Goal: Check status: Check status

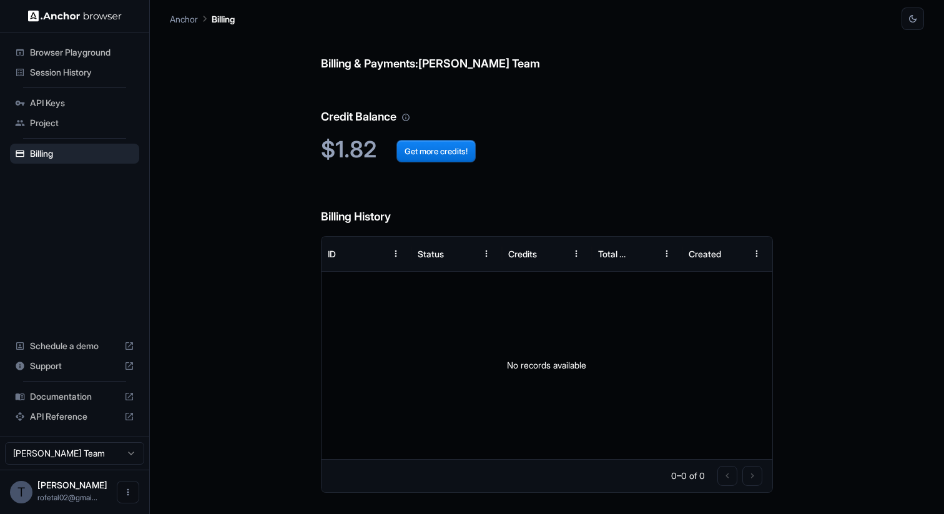
click at [80, 74] on span "Session History" at bounding box center [82, 72] width 104 height 12
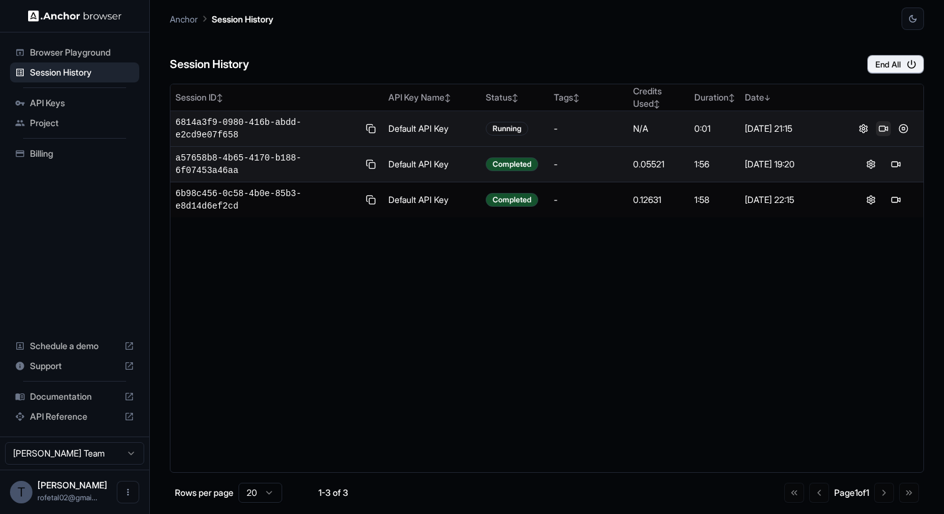
click at [882, 129] on button at bounding box center [883, 128] width 15 height 15
click at [906, 132] on button at bounding box center [903, 128] width 15 height 15
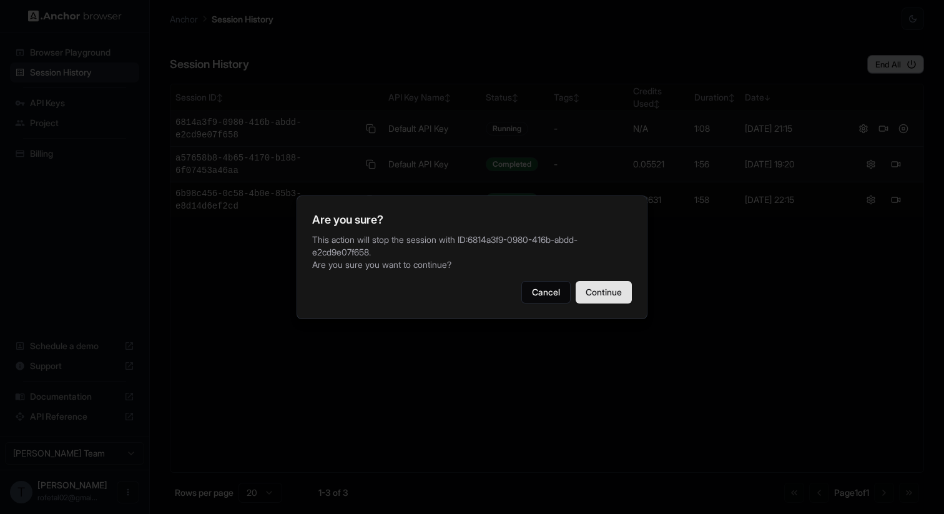
click at [606, 297] on button "Continue" at bounding box center [604, 292] width 56 height 22
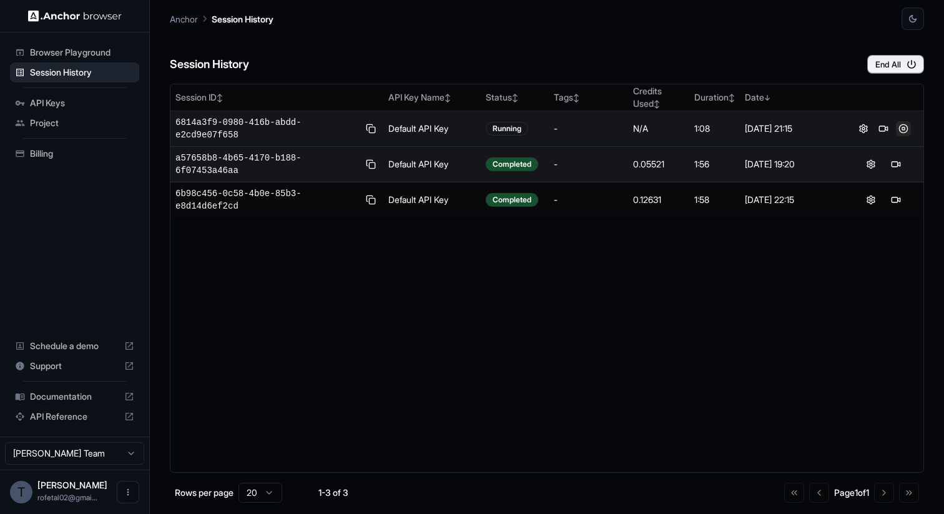
click at [897, 126] on button at bounding box center [903, 128] width 15 height 15
click at [198, 124] on span "6814a3f9-0980-416b-abdd-e2cd9e07f658" at bounding box center [268, 128] width 184 height 25
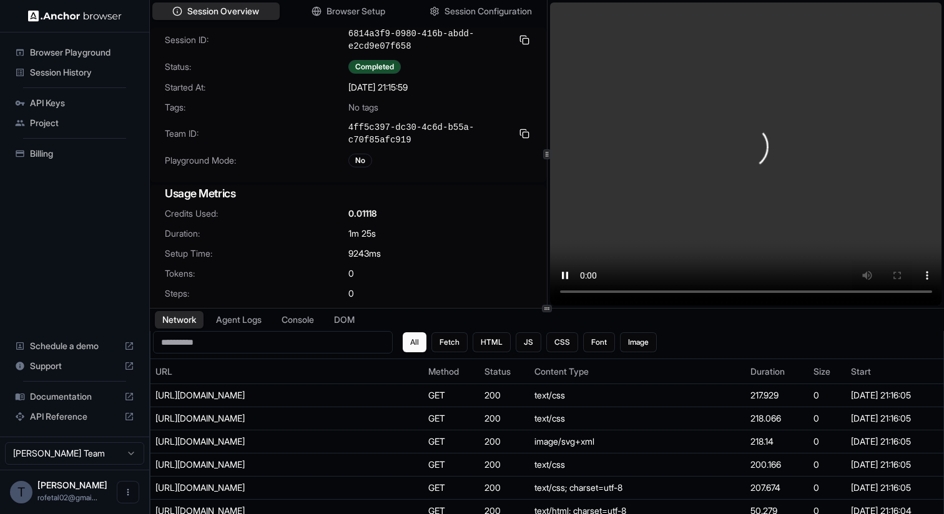
scroll to position [4, 0]
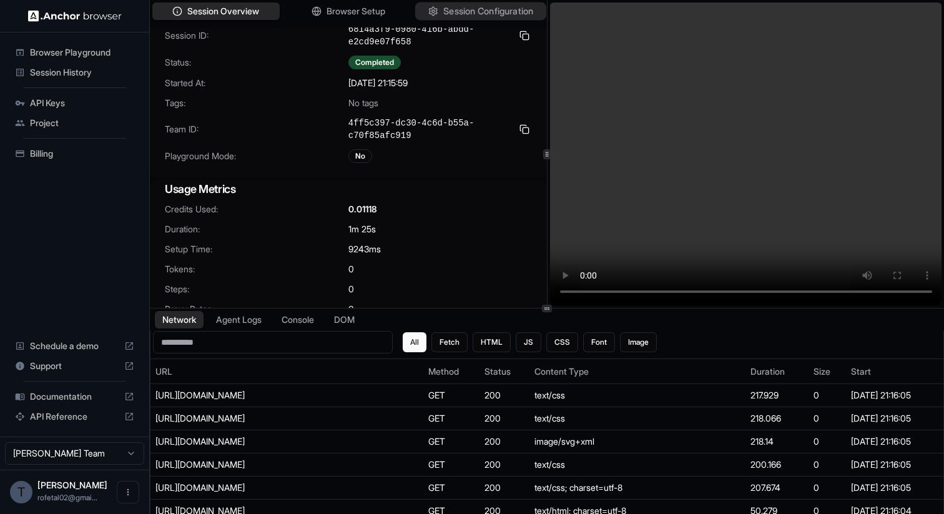
click at [452, 14] on span "Session Configuration" at bounding box center [488, 11] width 90 height 13
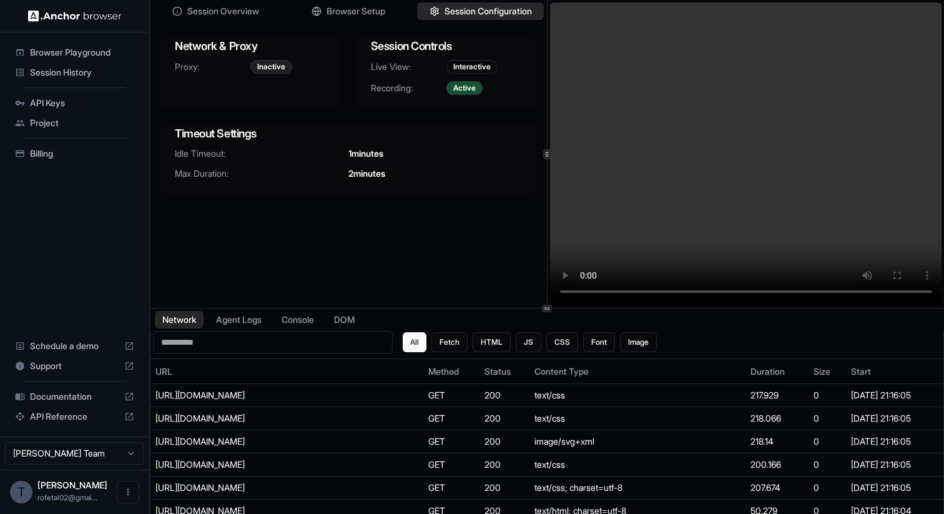
click at [264, 69] on div "Inactive" at bounding box center [271, 67] width 42 height 14
click at [546, 289] on div "Session Overview Browser Setup Session Configuration Network & Proxy Proxy: Ina…" at bounding box center [547, 154] width 794 height 308
click at [76, 66] on span "Session History" at bounding box center [82, 72] width 104 height 12
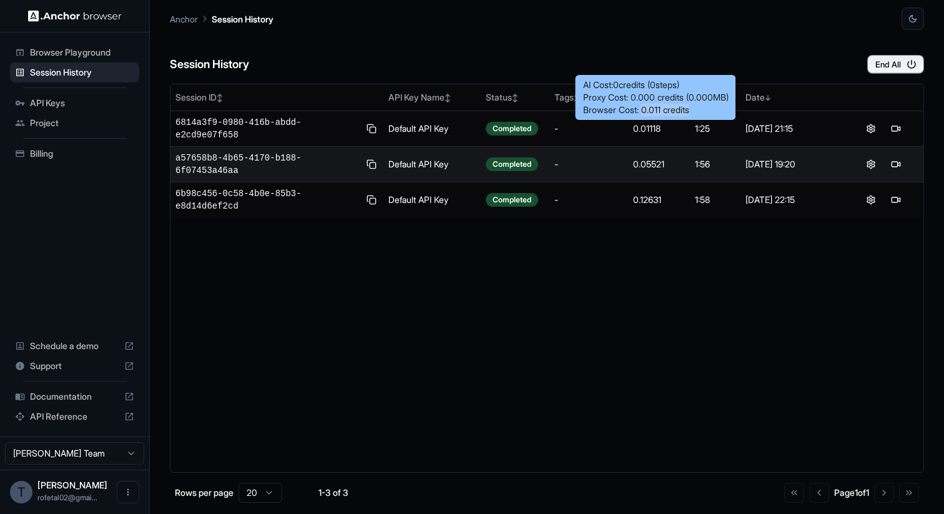
drag, startPoint x: 706, startPoint y: 110, endPoint x: 642, endPoint y: 114, distance: 63.8
click at [642, 114] on div "Browser Cost: 0.011 credits" at bounding box center [656, 110] width 146 height 12
copy div "0.011 credits"
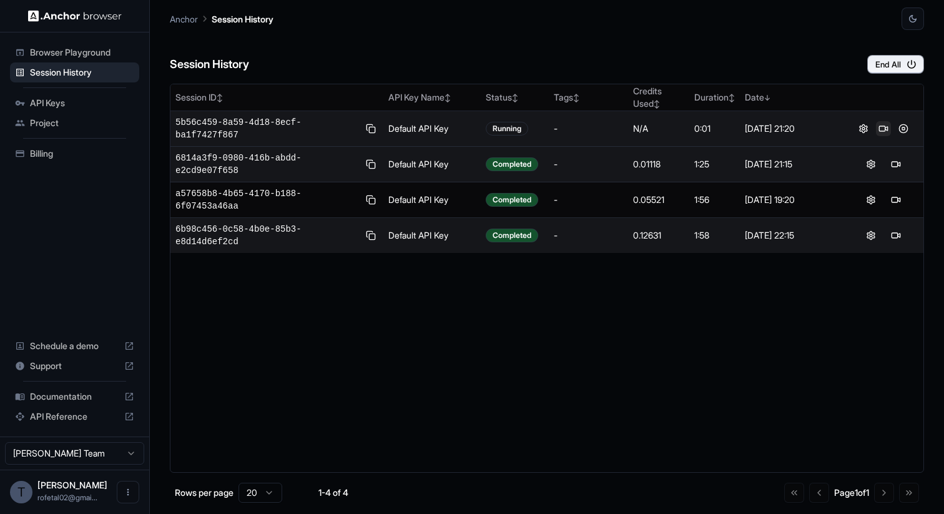
click at [888, 126] on button at bounding box center [883, 128] width 15 height 15
click at [215, 127] on span "5b56c459-8a59-4d18-8ecf-ba1f7427f867" at bounding box center [268, 128] width 184 height 25
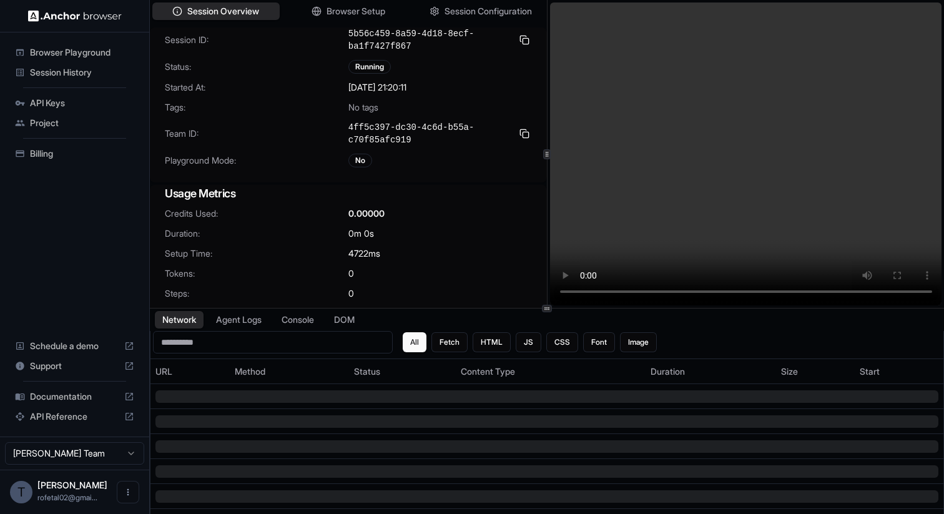
click at [79, 79] on div "Session History" at bounding box center [74, 72] width 129 height 20
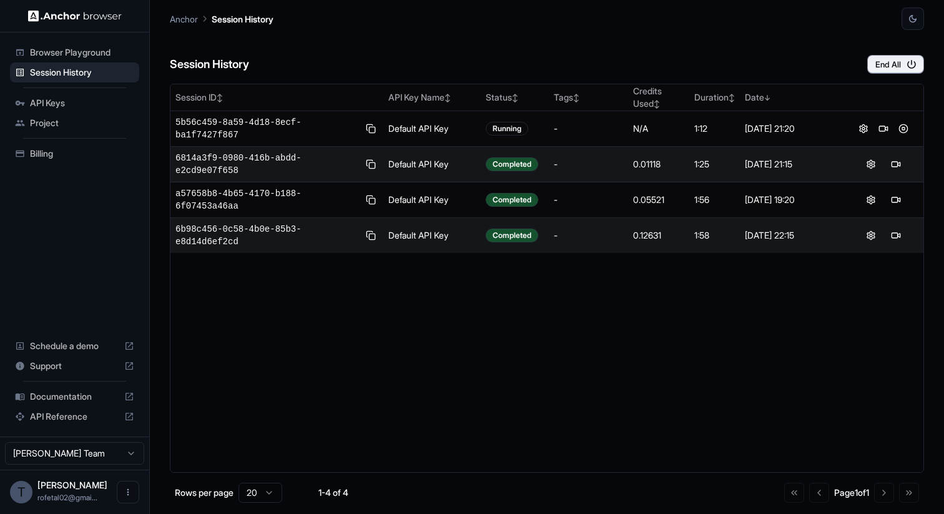
click at [409, 388] on div "Session ID ↕ API Key Name ↕ Status ↕ Tags ↕ Credits Used ↕ Duration ↕ Date ↓ 5b…" at bounding box center [547, 278] width 754 height 389
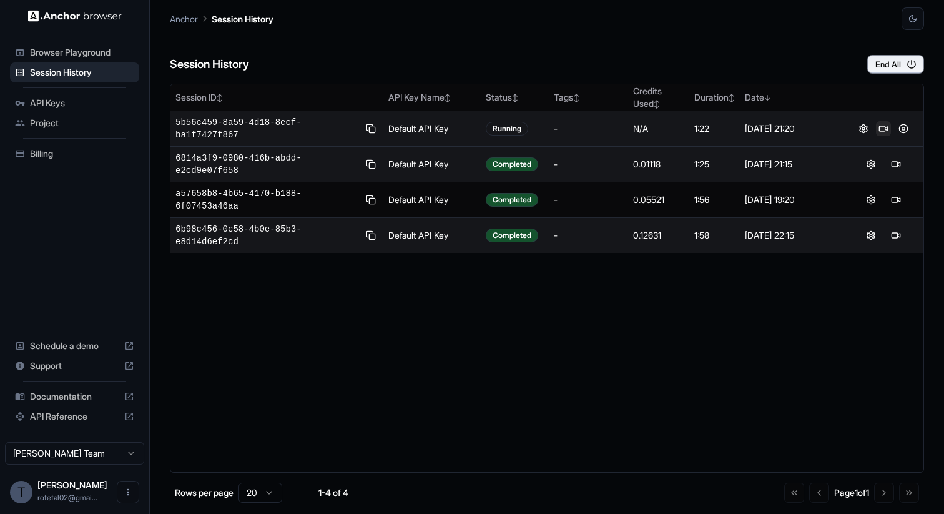
click at [884, 132] on button at bounding box center [883, 128] width 15 height 15
click at [209, 132] on span "5b56c459-8a59-4d18-8ecf-ba1f7427f867" at bounding box center [268, 128] width 184 height 25
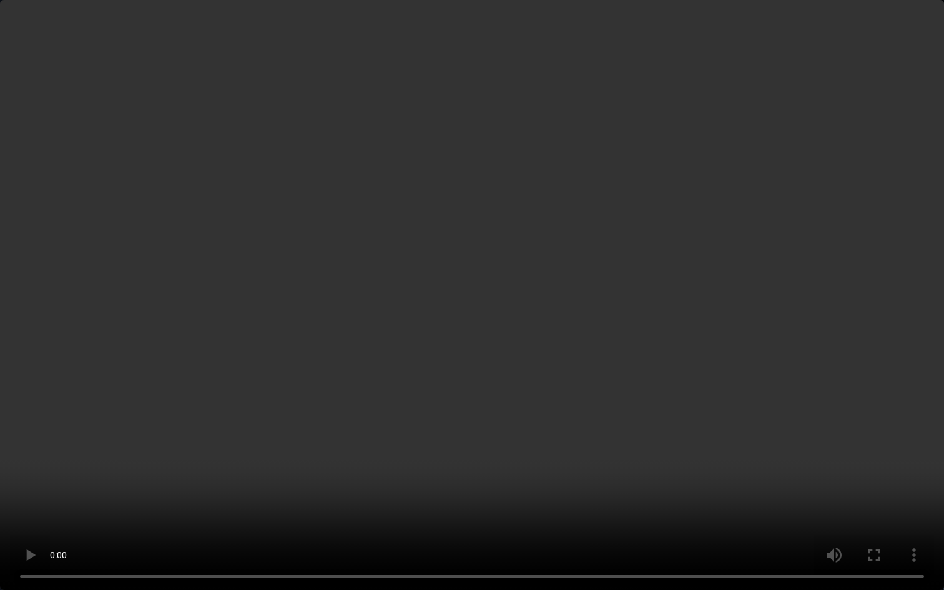
click at [696, 500] on video at bounding box center [472, 295] width 944 height 590
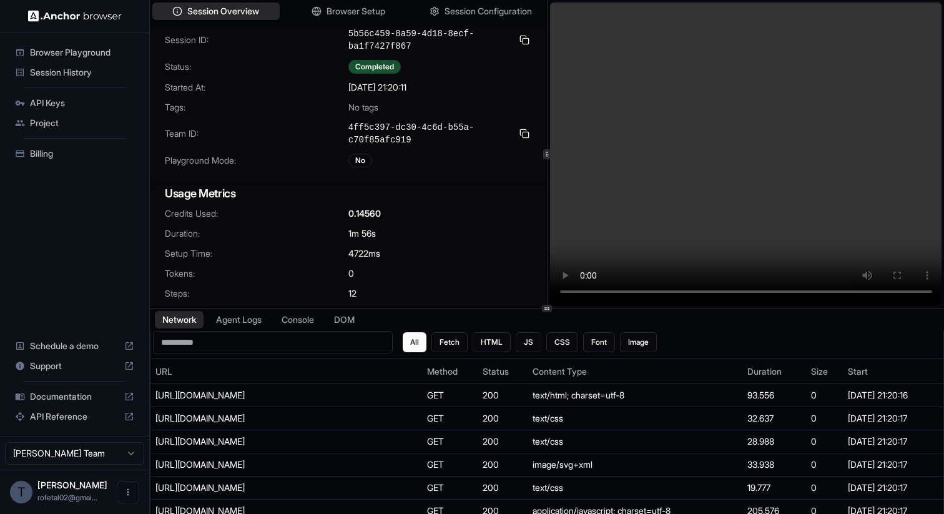
click at [39, 69] on span "Session History" at bounding box center [82, 72] width 104 height 12
